Goal: Transaction & Acquisition: Purchase product/service

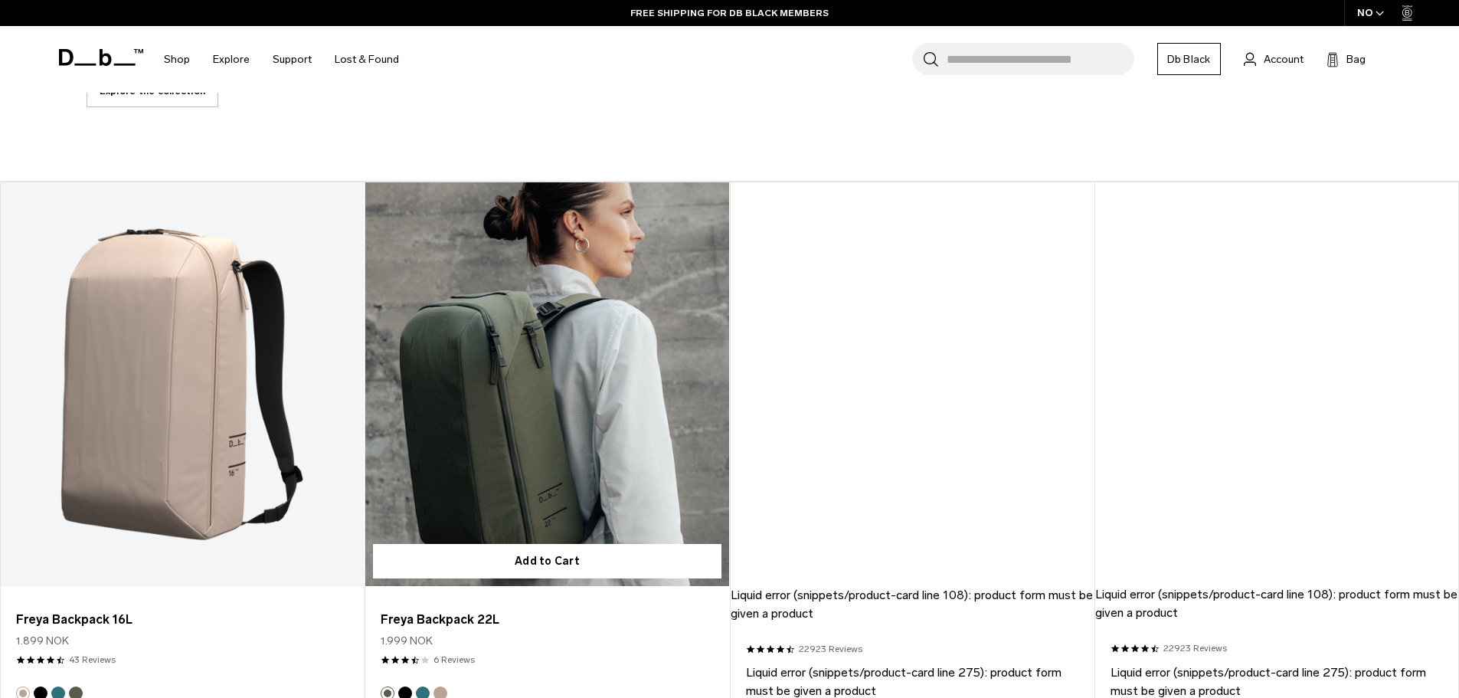
scroll to position [996, 0]
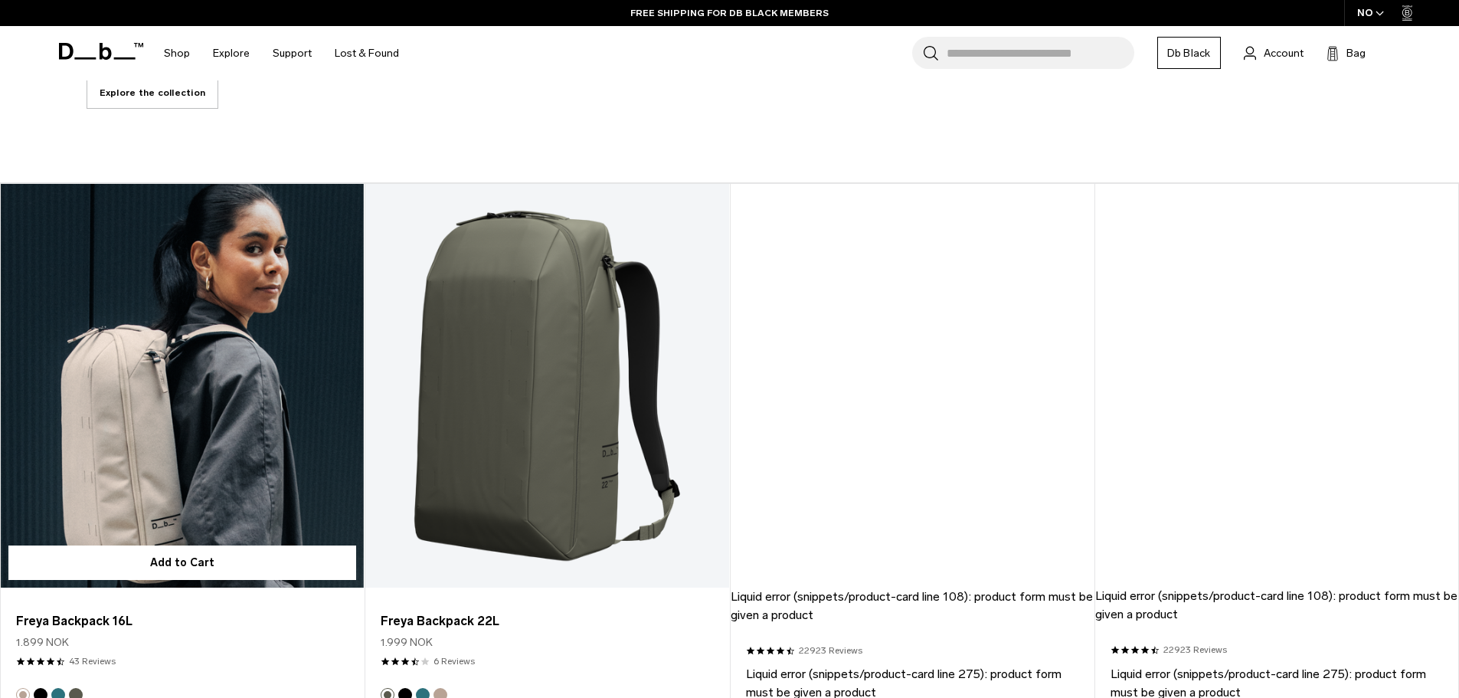
click at [187, 285] on link "Freya Backpack 16L" at bounding box center [182, 386] width 363 height 404
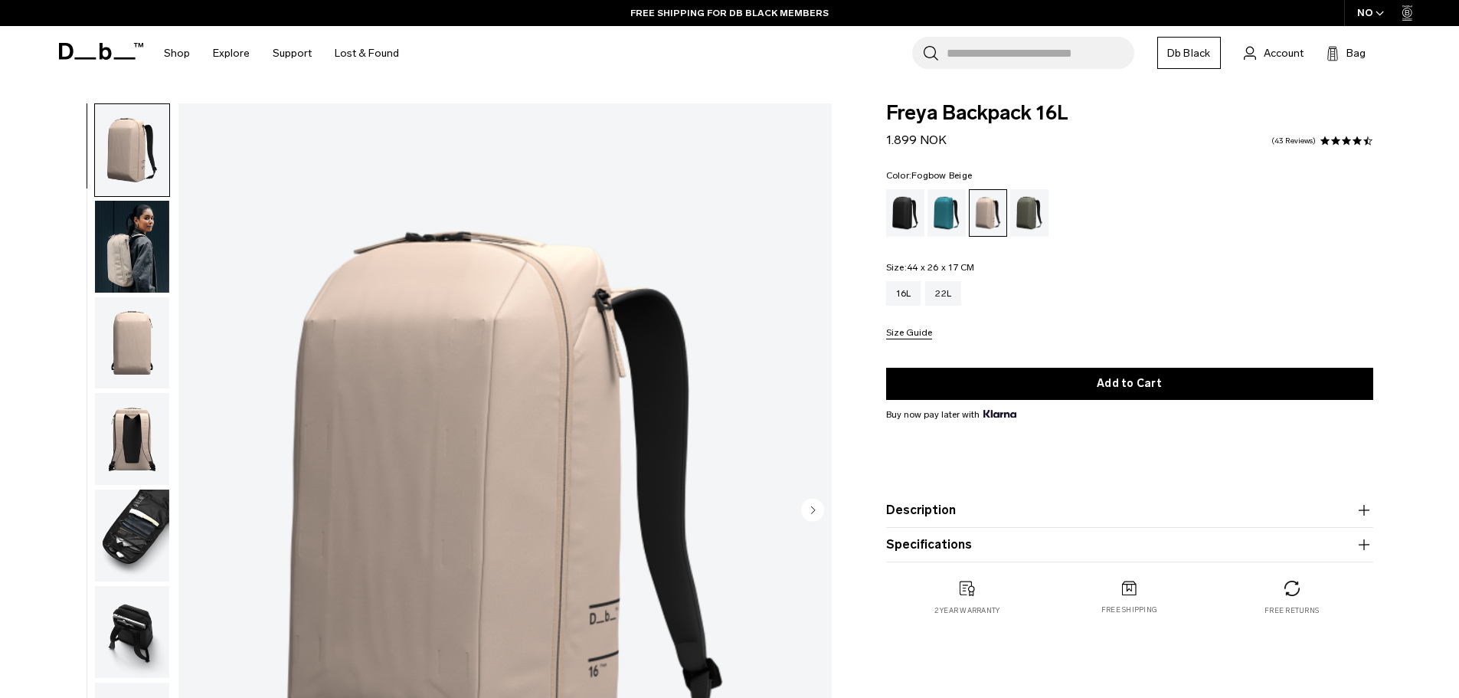
click at [1384, 18] on div "NO" at bounding box center [1371, 13] width 54 height 26
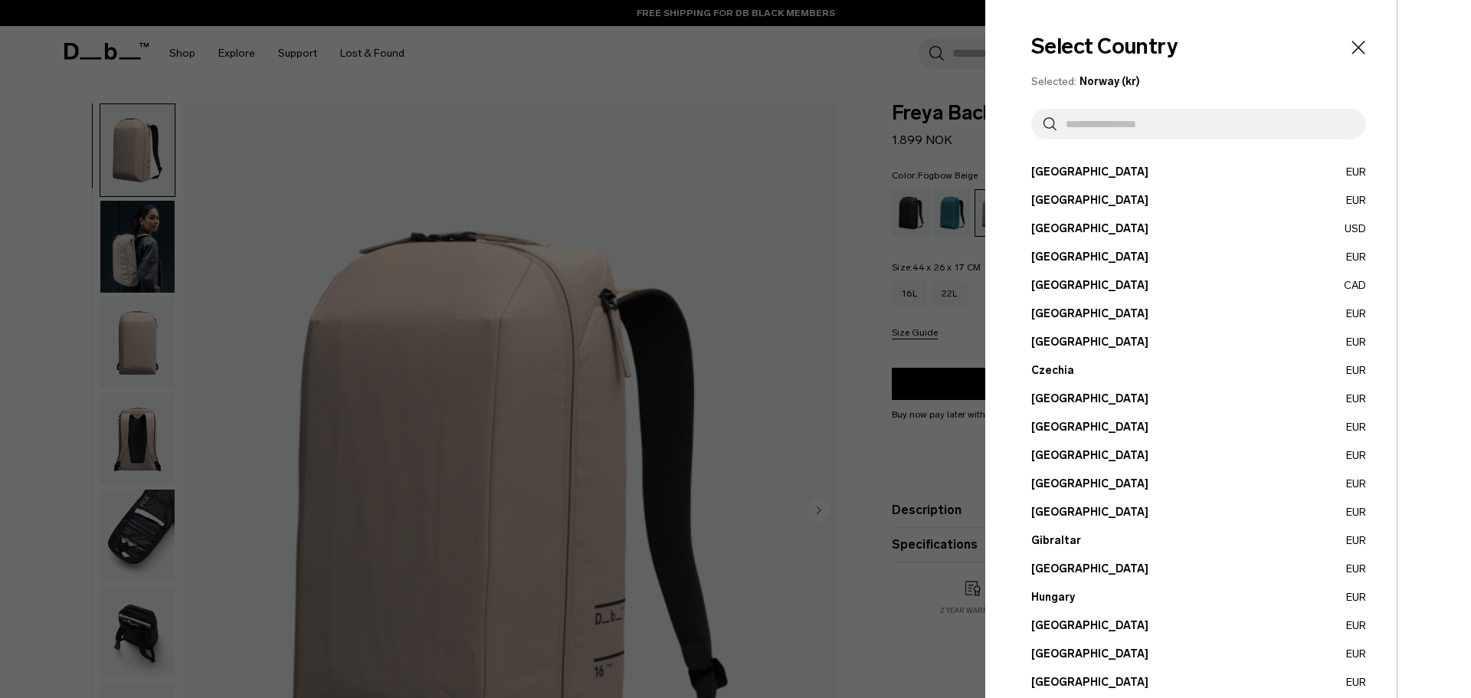
click at [1064, 398] on button "Denmark EUR" at bounding box center [1198, 399] width 335 height 16
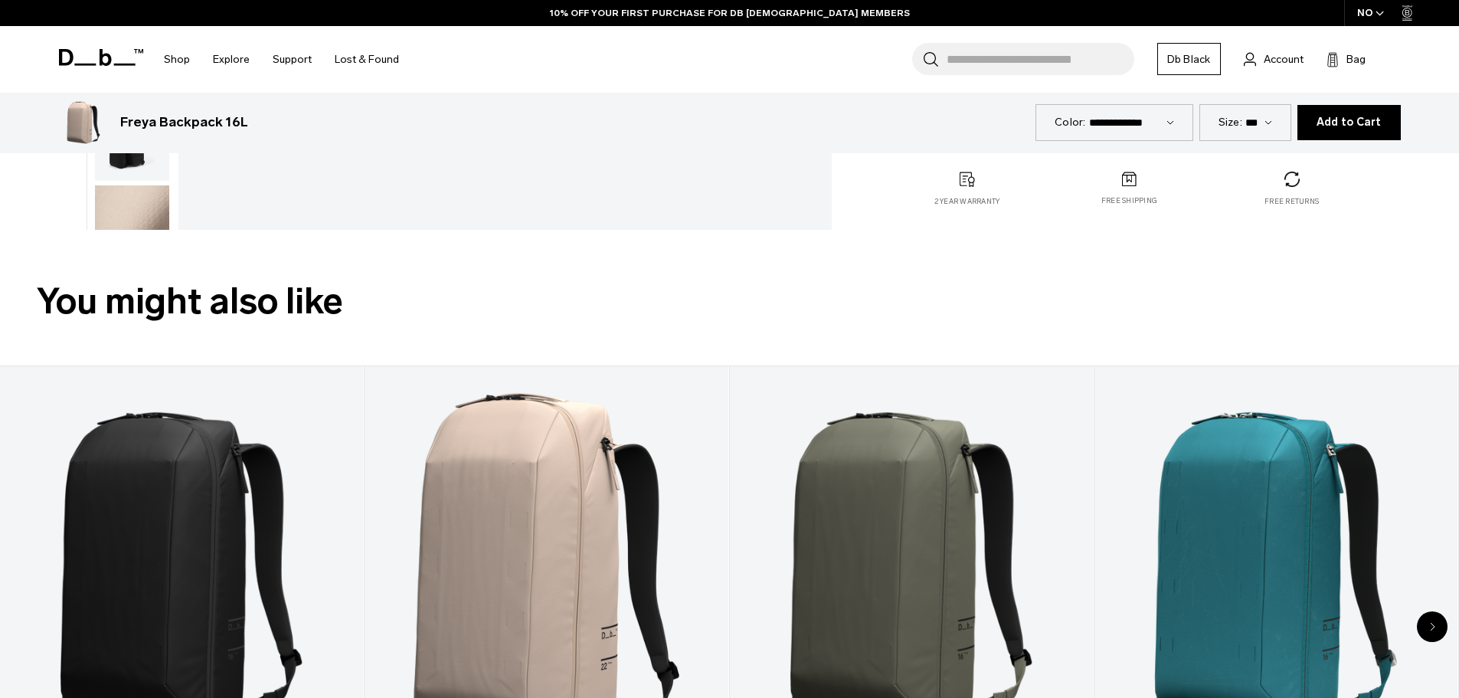
scroll to position [919, 0]
